Goal: Task Accomplishment & Management: Complete application form

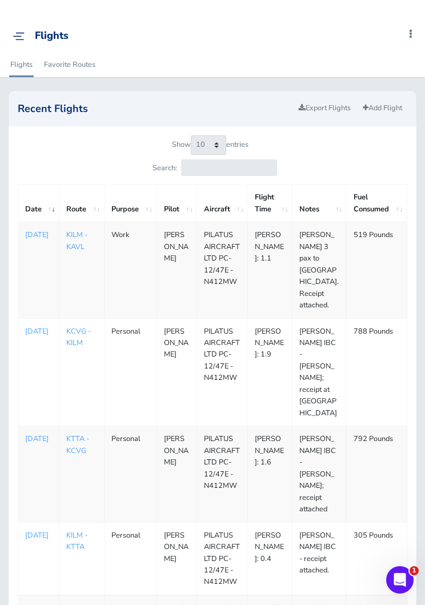
click at [379, 113] on link "Add Flight" at bounding box center [383, 108] width 50 height 17
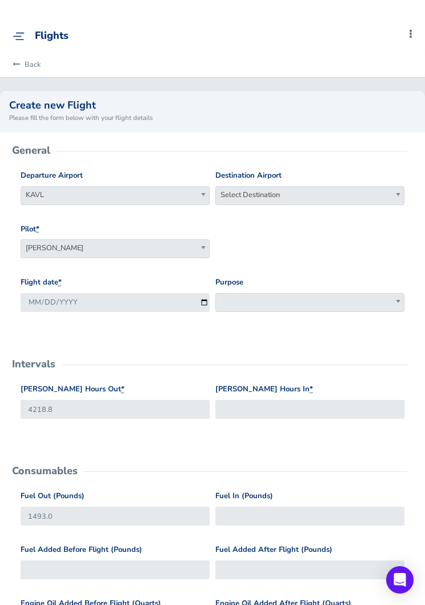
click at [300, 190] on span "Select Destination" at bounding box center [310, 195] width 188 height 16
click at [306, 207] on input "search" at bounding box center [309, 214] width 183 height 17
type input "kilm"
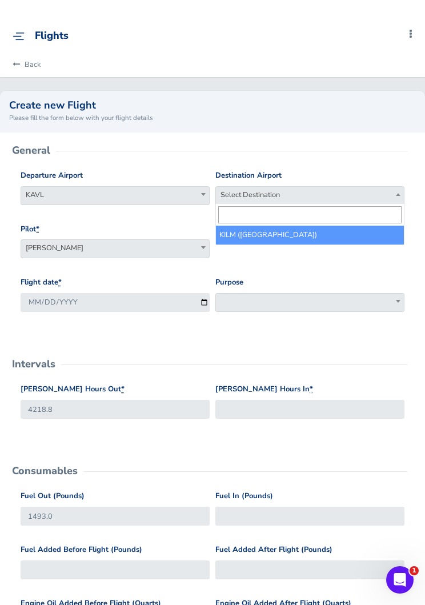
select select "KILM"
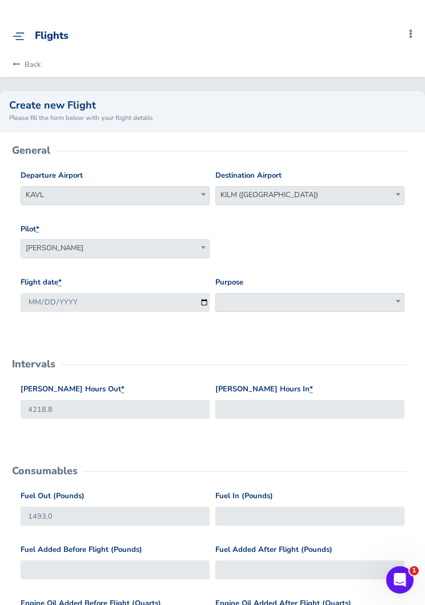
click at [293, 298] on span at bounding box center [309, 302] width 189 height 19
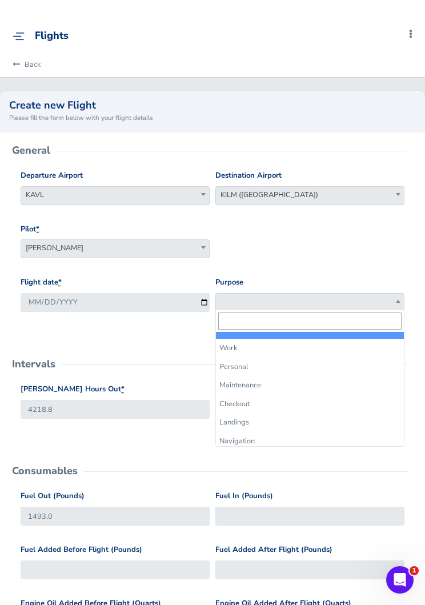
select select "Work"
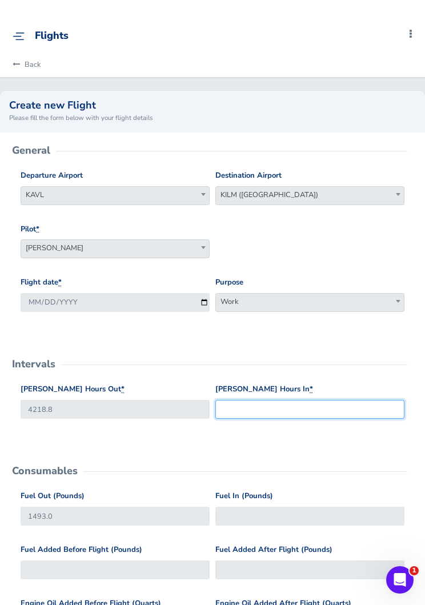
click at [288, 407] on input "[PERSON_NAME] Hours In *" at bounding box center [309, 409] width 189 height 19
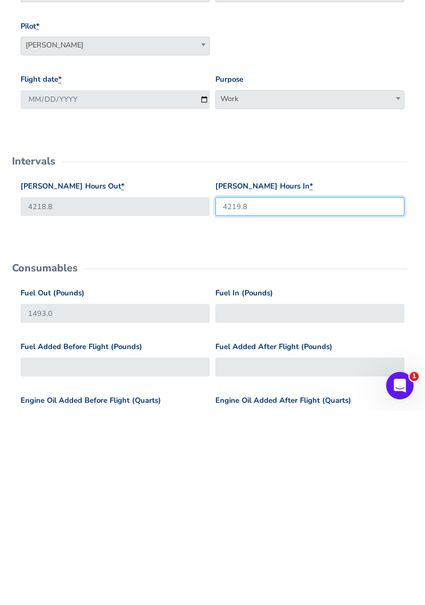
type input "4219.8"
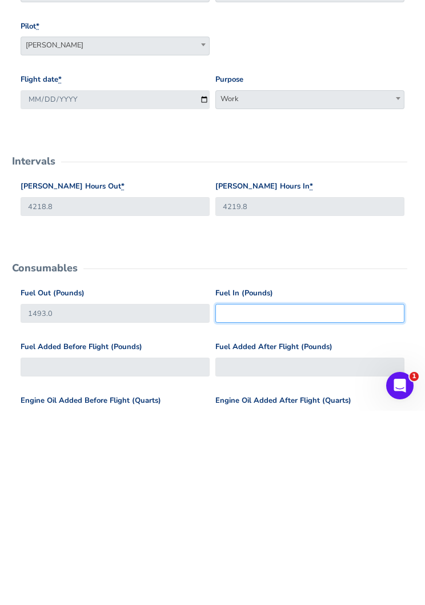
click at [306, 498] on input "Fuel In (Pounds)" at bounding box center [309, 507] width 189 height 19
type input "1000"
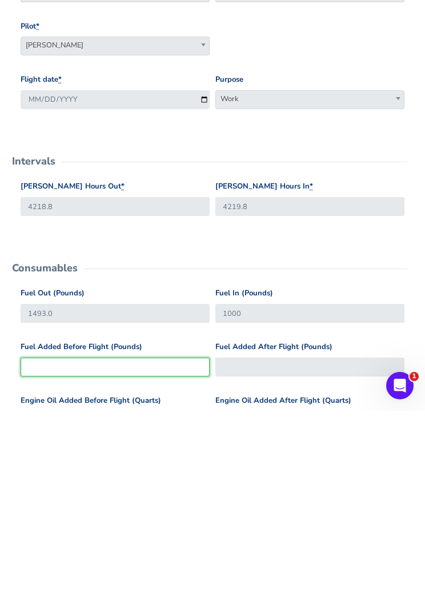
click at [162, 552] on input "Fuel Added Before Flight (Pounds)" at bounding box center [115, 561] width 189 height 19
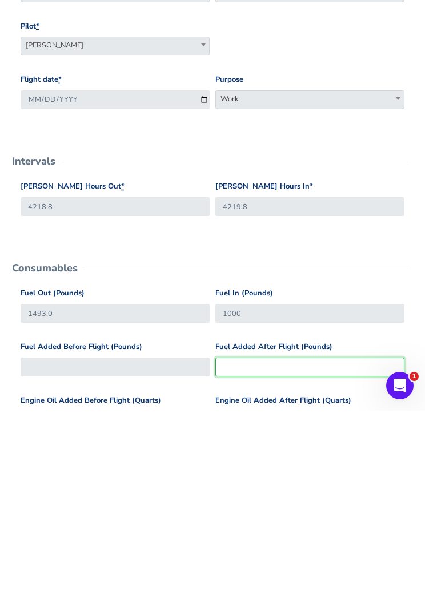
click at [319, 552] on input "Fuel Added After Flight (Pounds)" at bounding box center [309, 561] width 189 height 19
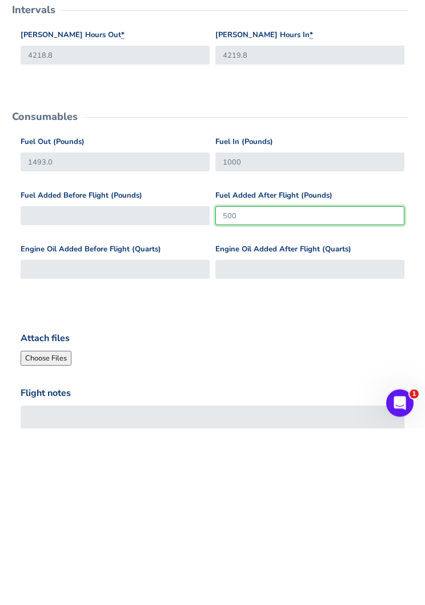
scroll to position [198, 0]
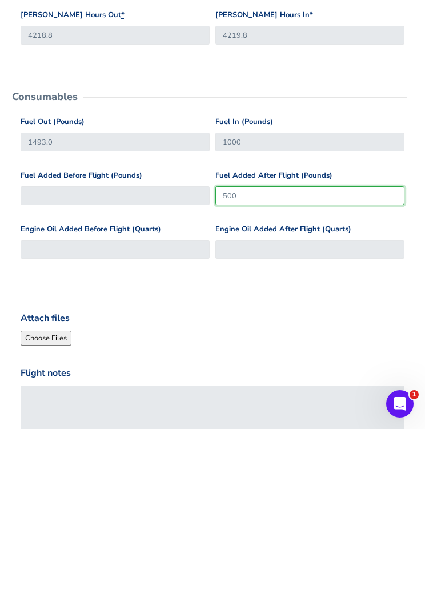
type input "500"
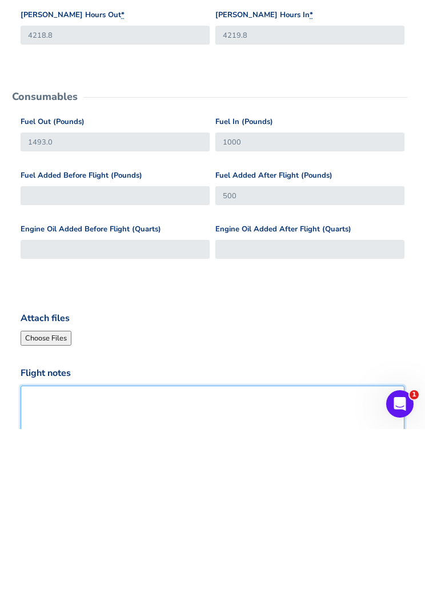
click at [267, 562] on textarea "Flight notes" at bounding box center [213, 593] width 384 height 63
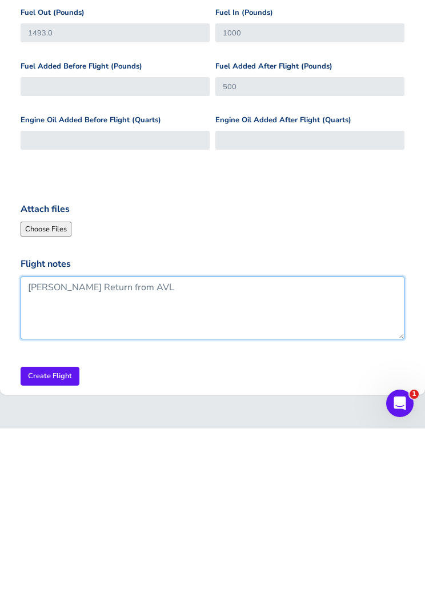
scroll to position [308, 0]
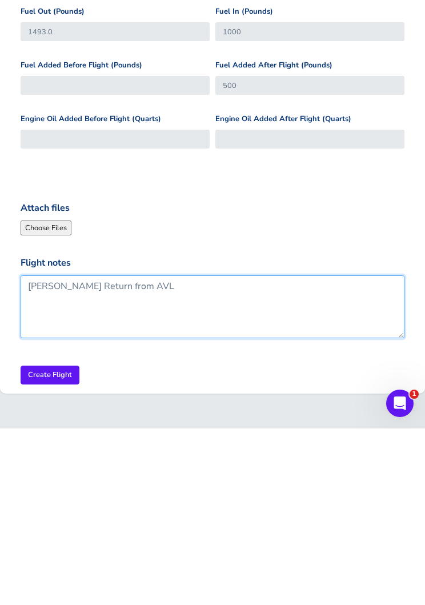
type textarea "[PERSON_NAME] Return from AVL"
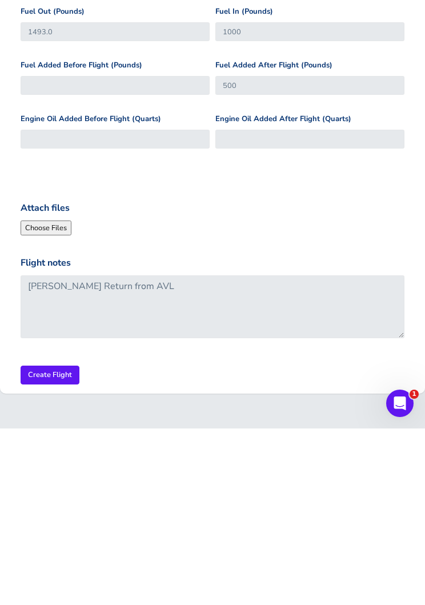
click at [49, 542] on input "Create Flight" at bounding box center [50, 551] width 59 height 19
